Goal: Register for event/course

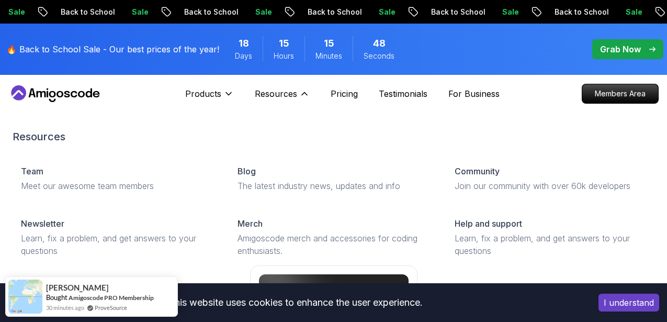
click at [248, 162] on div "Team Meet our awesome team members Blog The latest industry news, updates and i…" at bounding box center [334, 286] width 642 height 261
click at [300, 93] on icon at bounding box center [304, 93] width 10 height 10
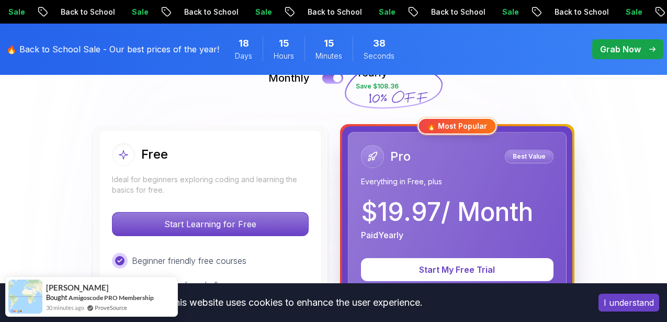
scroll to position [264, 0]
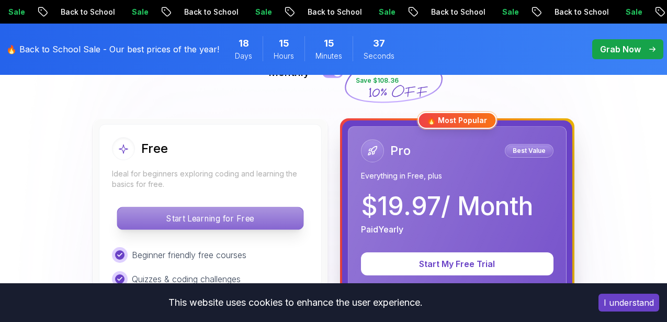
click at [233, 217] on p "Start Learning for Free" at bounding box center [210, 218] width 186 height 22
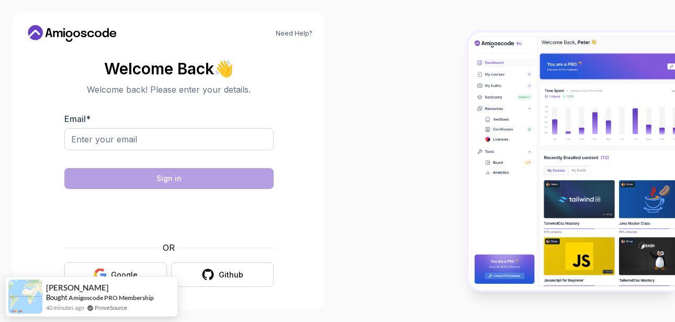
click at [117, 271] on div "Google" at bounding box center [124, 275] width 27 height 10
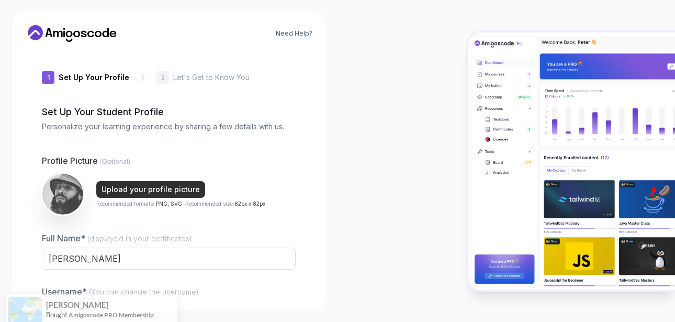
type input "silentgecko783e3"
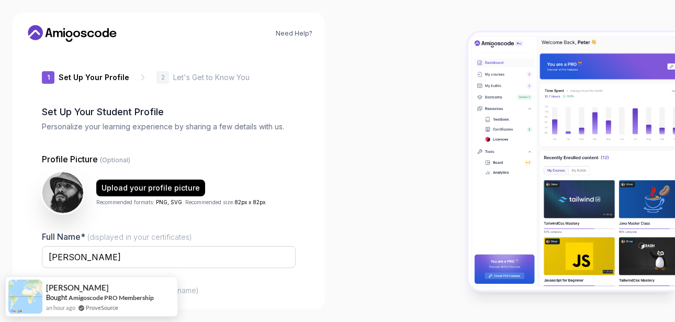
scroll to position [115, 0]
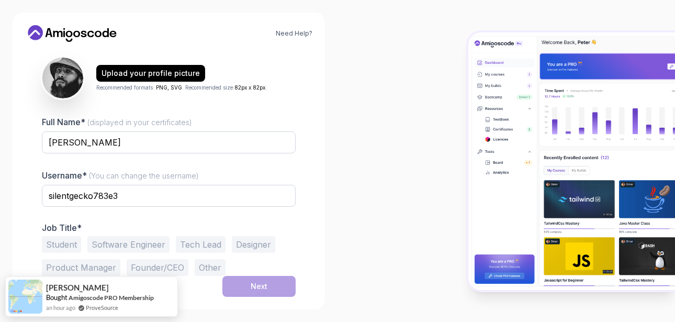
click at [70, 241] on button "Student" at bounding box center [61, 244] width 39 height 17
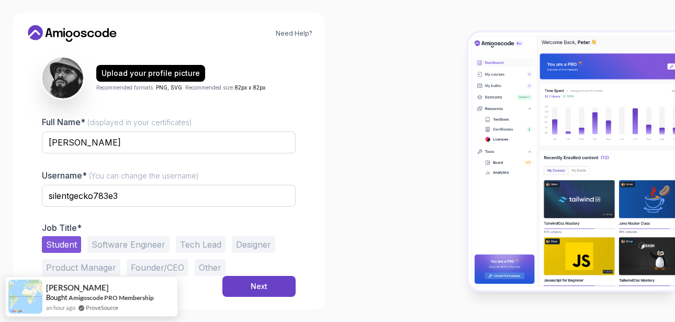
click at [119, 245] on button "Software Engineer" at bounding box center [128, 244] width 82 height 17
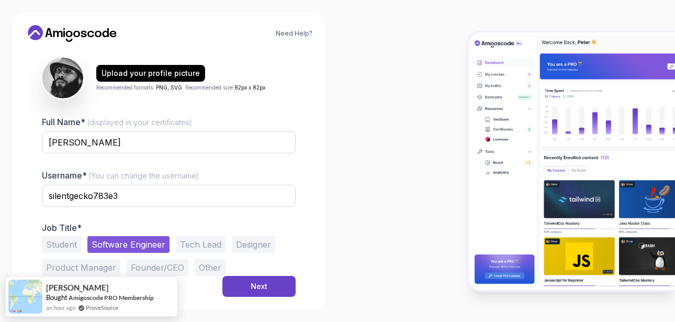
click at [71, 242] on button "Student" at bounding box center [61, 244] width 39 height 17
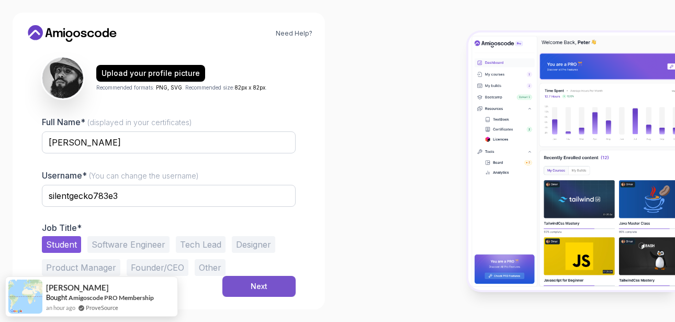
click at [263, 291] on div "Next" at bounding box center [259, 286] width 17 height 10
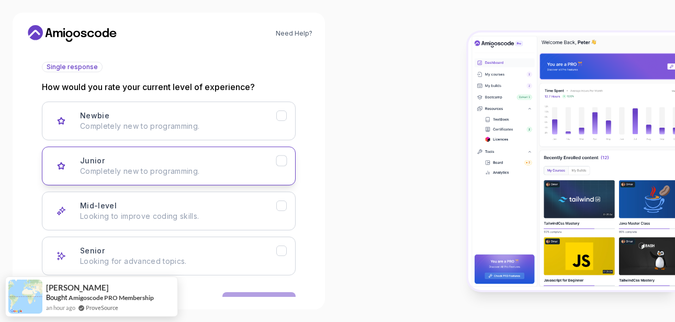
scroll to position [147, 0]
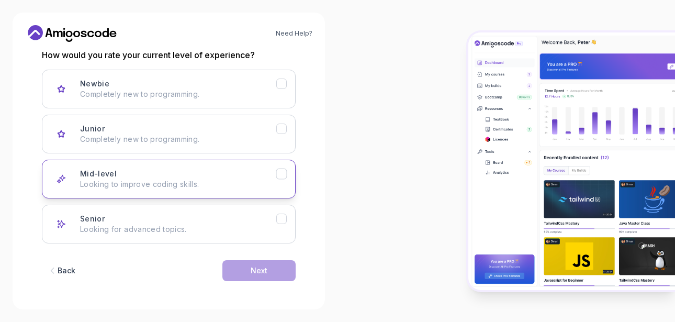
click at [225, 179] on p "Looking to improve coding skills." at bounding box center [178, 184] width 196 height 10
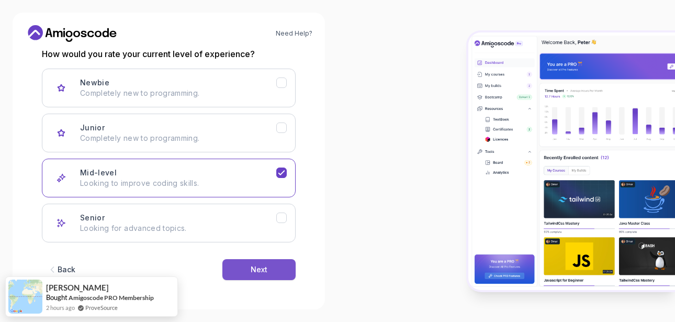
click at [247, 269] on button "Next" at bounding box center [258, 269] width 73 height 21
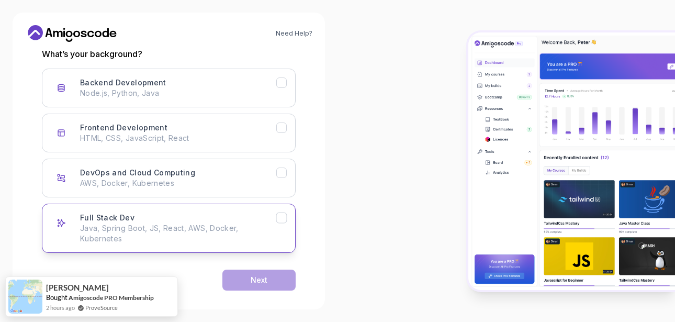
click at [285, 220] on icon "Full Stack Dev" at bounding box center [282, 218] width 10 height 10
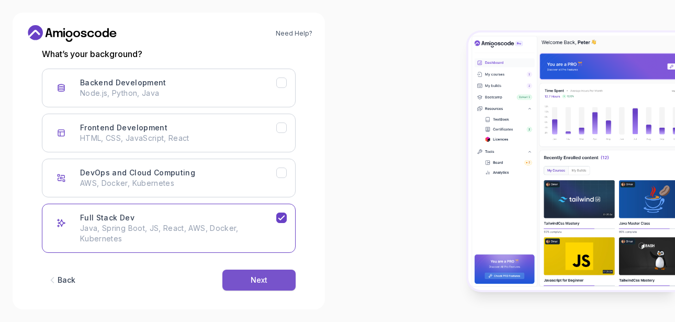
click at [264, 271] on button "Next" at bounding box center [258, 280] width 73 height 21
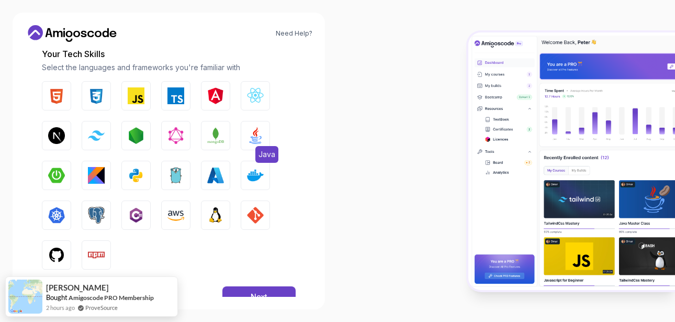
click at [259, 141] on img "button" at bounding box center [255, 135] width 17 height 17
click at [250, 97] on img "button" at bounding box center [255, 95] width 17 height 17
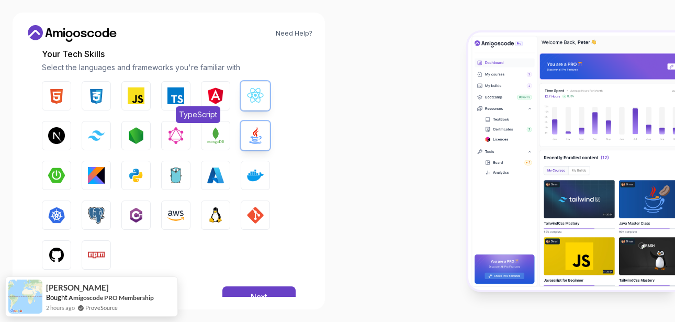
click at [175, 96] on img "button" at bounding box center [175, 95] width 17 height 17
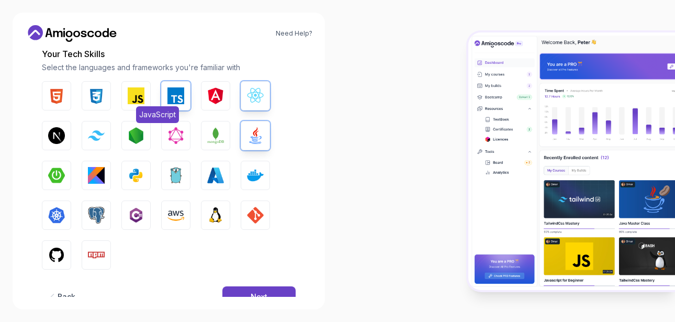
click at [139, 96] on img "button" at bounding box center [136, 95] width 17 height 17
click at [65, 96] on button "HTML" at bounding box center [56, 95] width 29 height 29
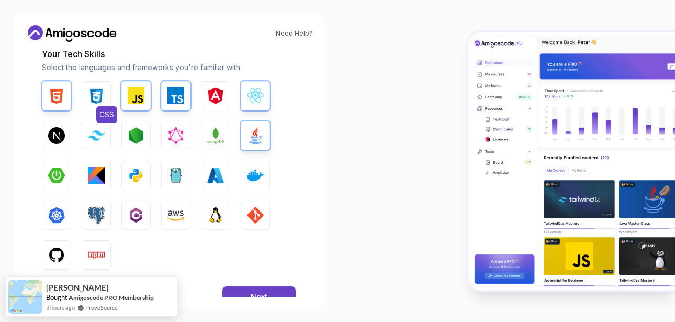
click at [100, 101] on img "button" at bounding box center [96, 95] width 17 height 17
click at [66, 130] on button "Next.js" at bounding box center [56, 135] width 29 height 29
click at [103, 134] on img "button" at bounding box center [96, 135] width 17 height 10
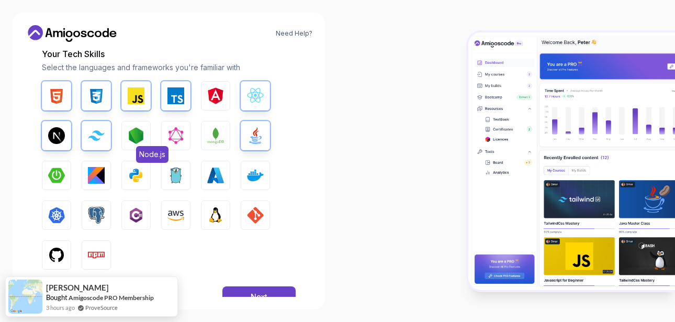
click at [130, 133] on img "button" at bounding box center [136, 135] width 17 height 17
click at [58, 254] on img "button" at bounding box center [56, 255] width 17 height 17
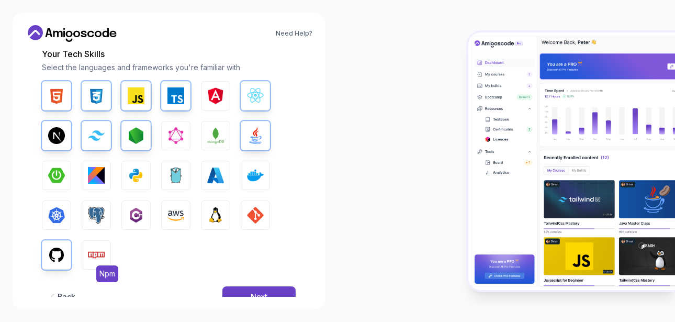
click at [83, 248] on button "Npm" at bounding box center [96, 254] width 29 height 29
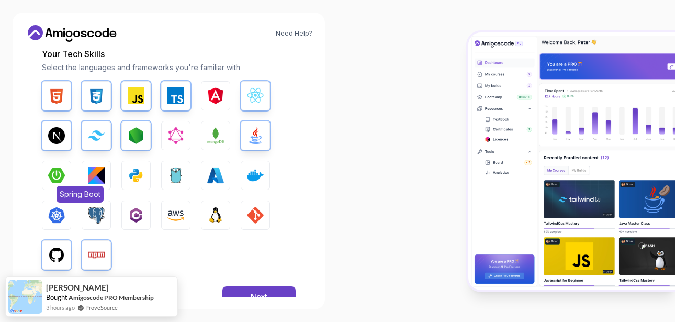
click at [59, 178] on img "button" at bounding box center [56, 175] width 17 height 17
click at [95, 210] on img "button" at bounding box center [96, 215] width 17 height 17
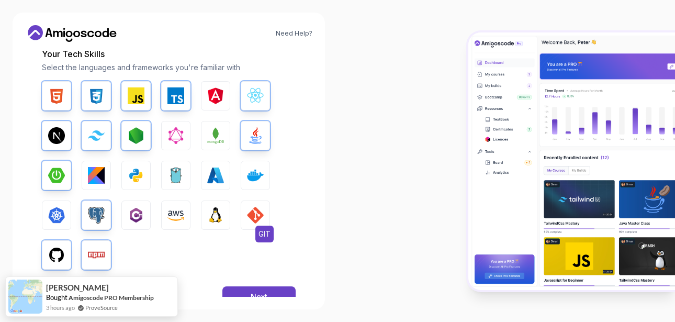
click at [252, 219] on img "button" at bounding box center [255, 215] width 17 height 17
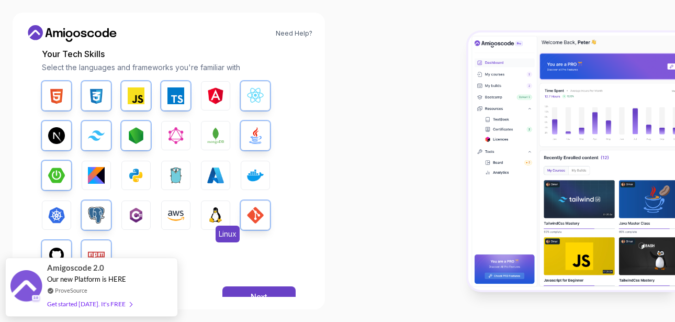
scroll to position [175, 0]
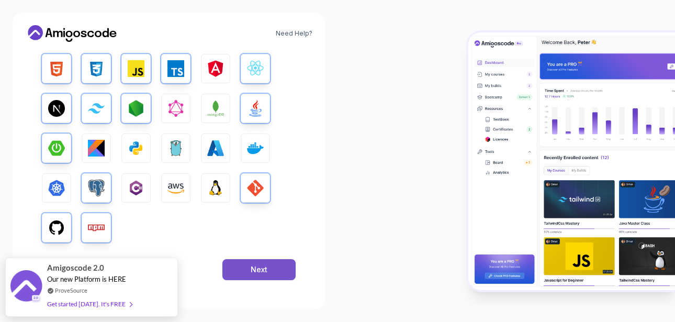
click at [254, 260] on button "Next" at bounding box center [258, 269] width 73 height 21
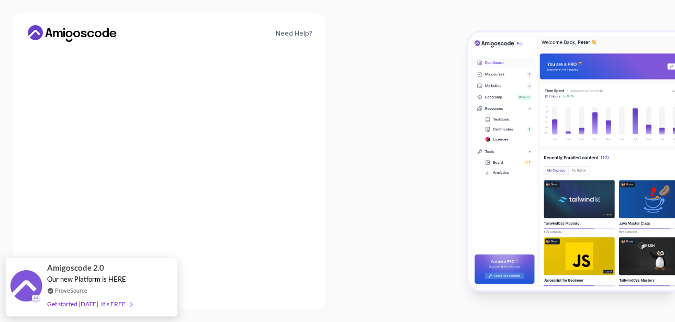
scroll to position [154, 0]
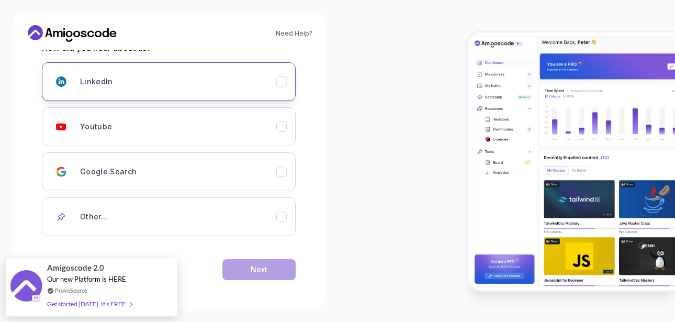
click at [288, 81] on button "LinkedIn" at bounding box center [169, 81] width 254 height 39
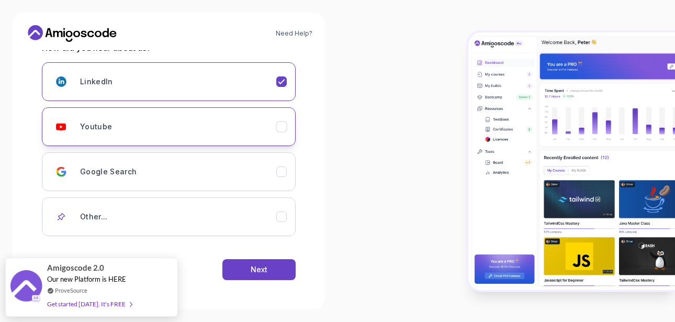
click at [280, 126] on icon "Youtube" at bounding box center [282, 127] width 10 height 10
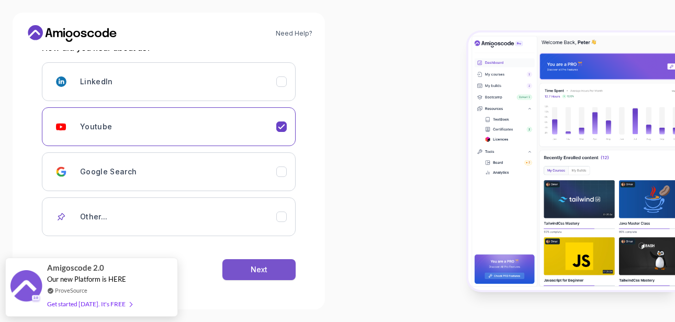
click at [270, 276] on button "Next" at bounding box center [258, 269] width 73 height 21
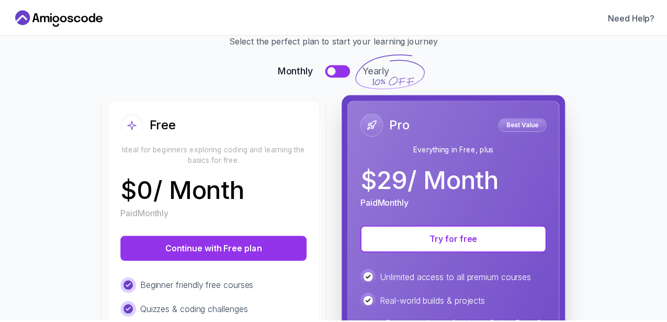
scroll to position [49, 0]
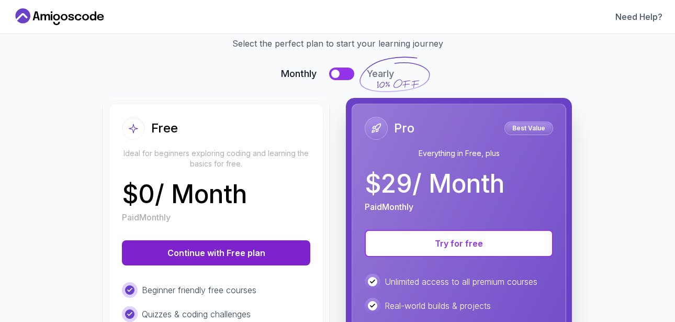
click at [280, 252] on button "Continue with Free plan" at bounding box center [216, 252] width 188 height 25
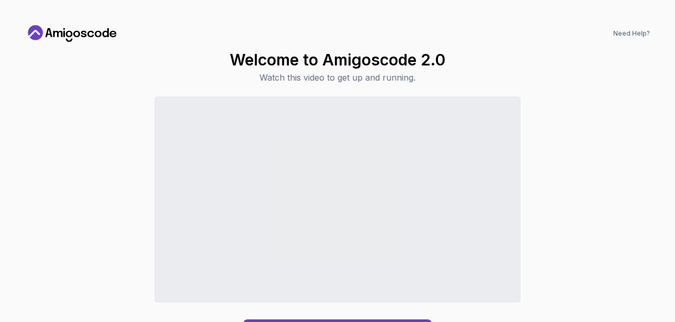
click at [72, 30] on icon at bounding box center [72, 33] width 94 height 17
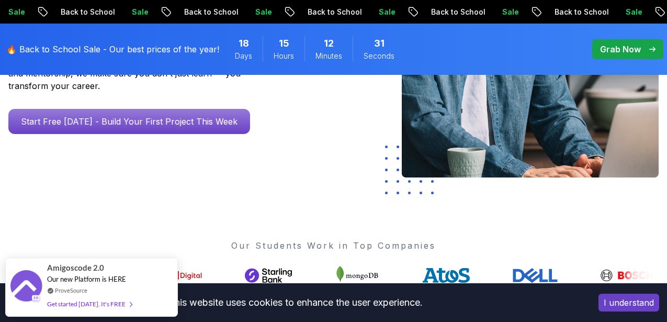
scroll to position [270, 0]
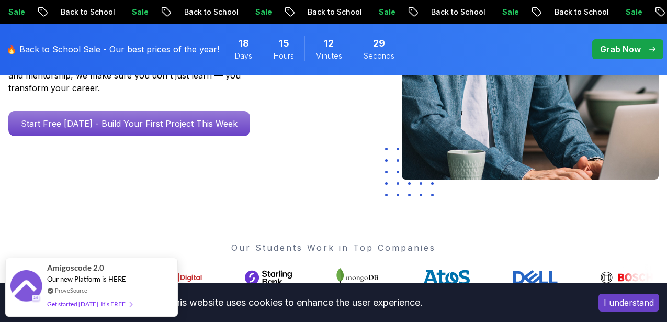
click at [611, 297] on button "I understand" at bounding box center [629, 303] width 61 height 18
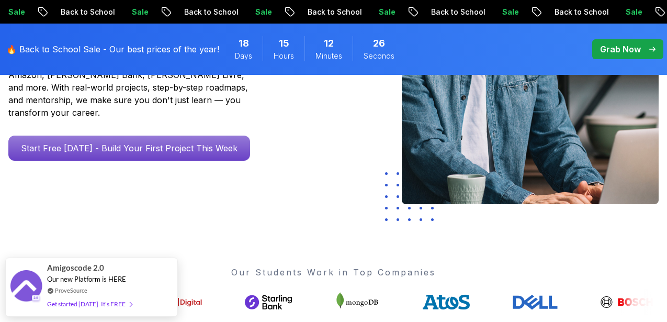
scroll to position [241, 0]
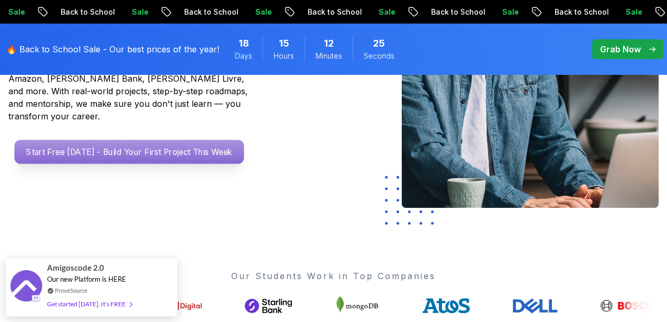
click at [169, 164] on p "Start Free [DATE] - Build Your First Project This Week" at bounding box center [130, 152] width 230 height 24
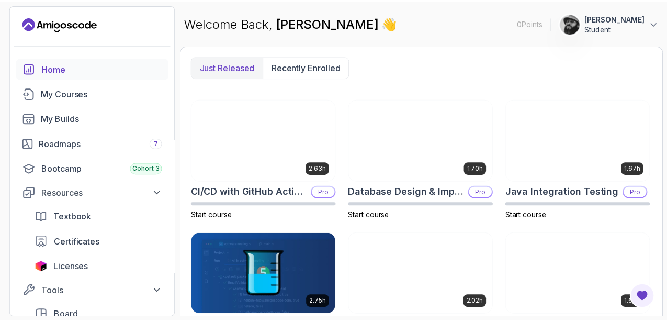
scroll to position [277, 0]
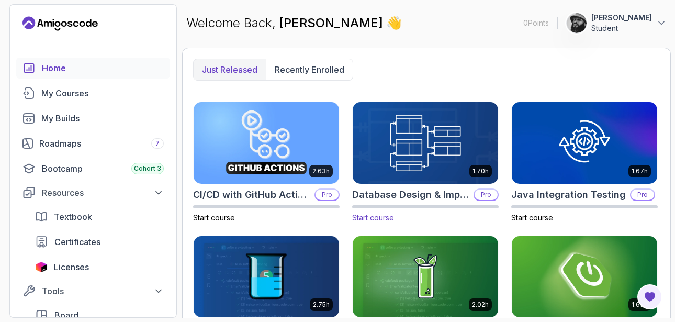
click at [419, 172] on img at bounding box center [425, 142] width 153 height 85
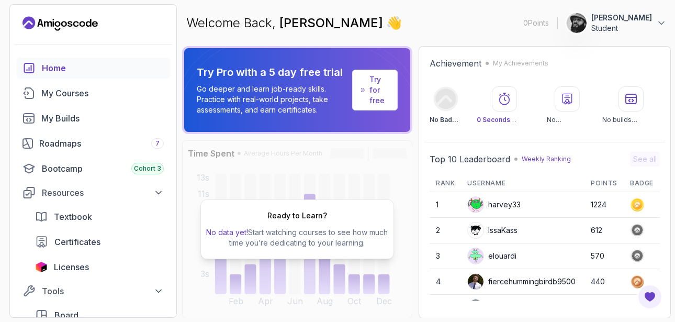
click at [339, 186] on div "Ready to Learn? No data yet! Start watching courses to see how much time you’re…" at bounding box center [297, 229] width 230 height 178
click at [93, 172] on div "Bootcamp Cohort 3" at bounding box center [103, 168] width 122 height 13
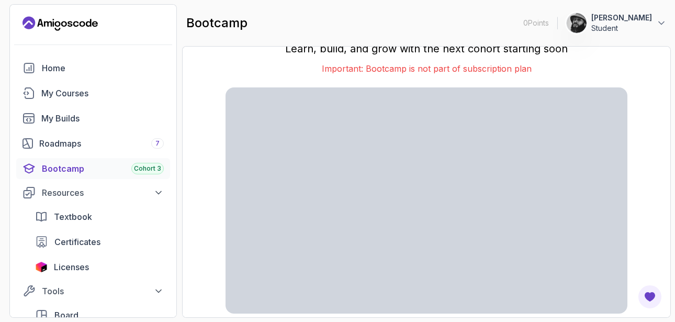
scroll to position [31, 0]
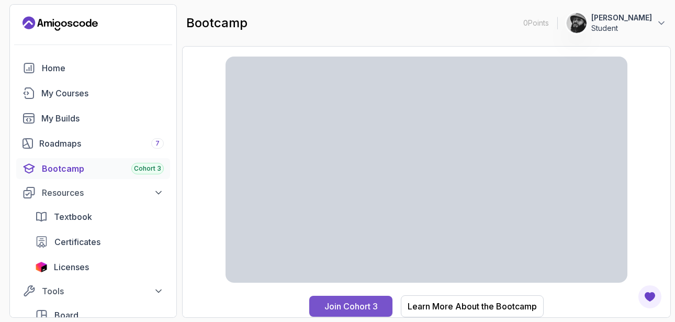
click at [355, 309] on div "Join Cohort 3" at bounding box center [350, 306] width 53 height 13
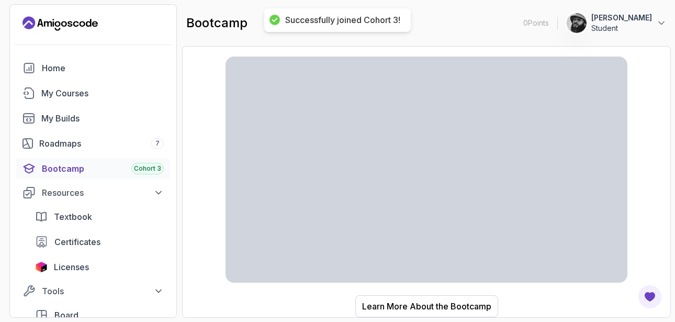
scroll to position [0, 0]
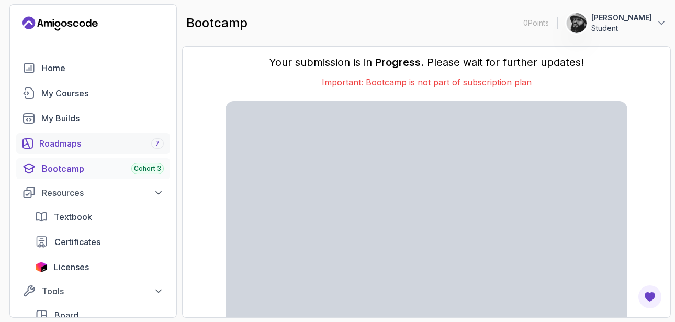
click at [86, 143] on div "Roadmaps 7" at bounding box center [101, 143] width 125 height 13
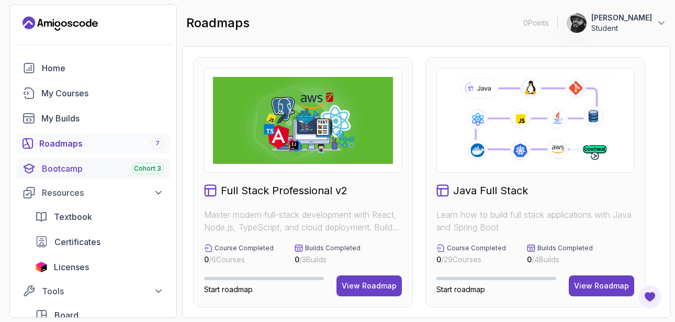
click at [139, 173] on div "Cohort 3" at bounding box center [147, 169] width 32 height 12
